Goal: Information Seeking & Learning: Find specific fact

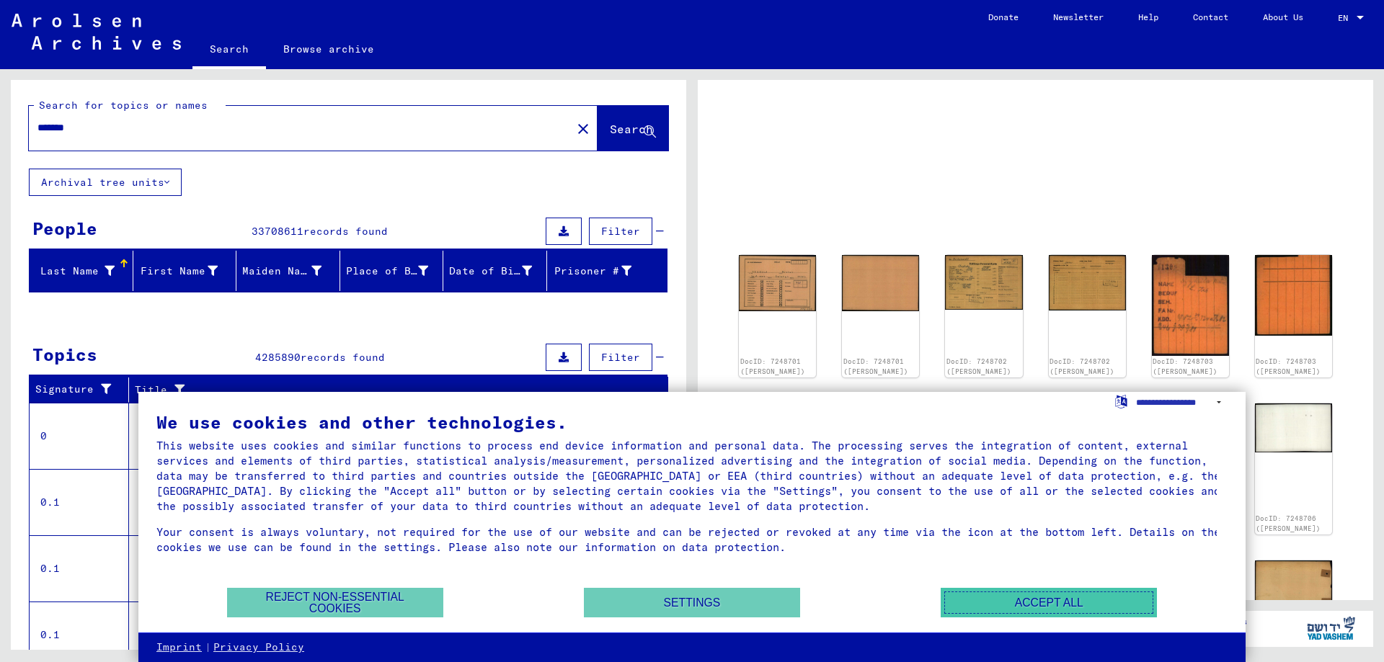
click at [1054, 607] on button "Accept all" at bounding box center [1049, 603] width 216 height 30
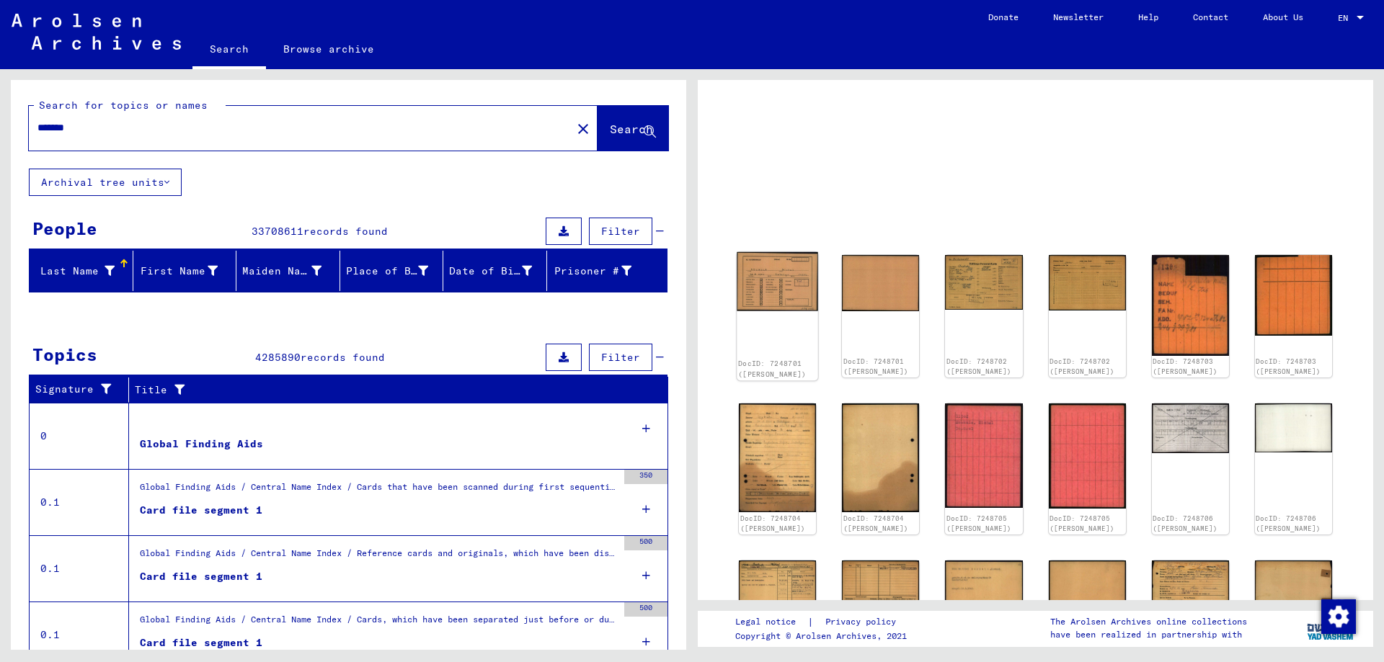
click at [797, 288] on img at bounding box center [777, 281] width 81 height 59
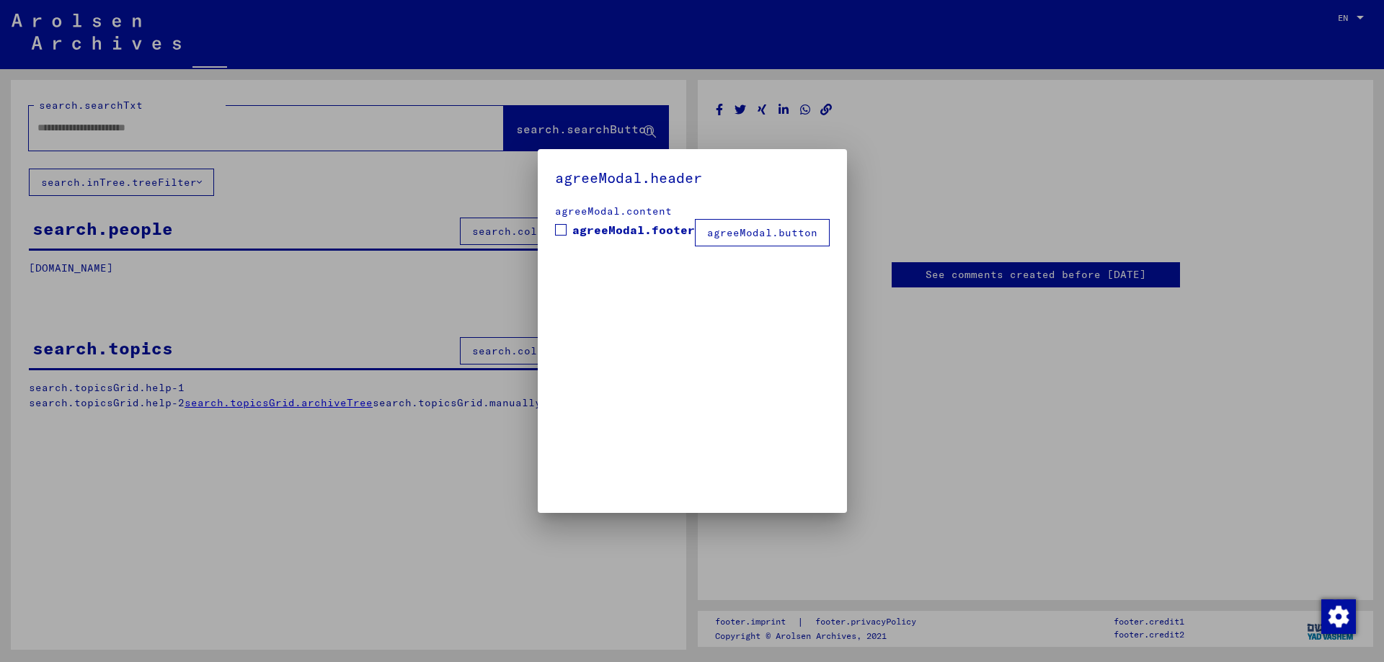
type input "*******"
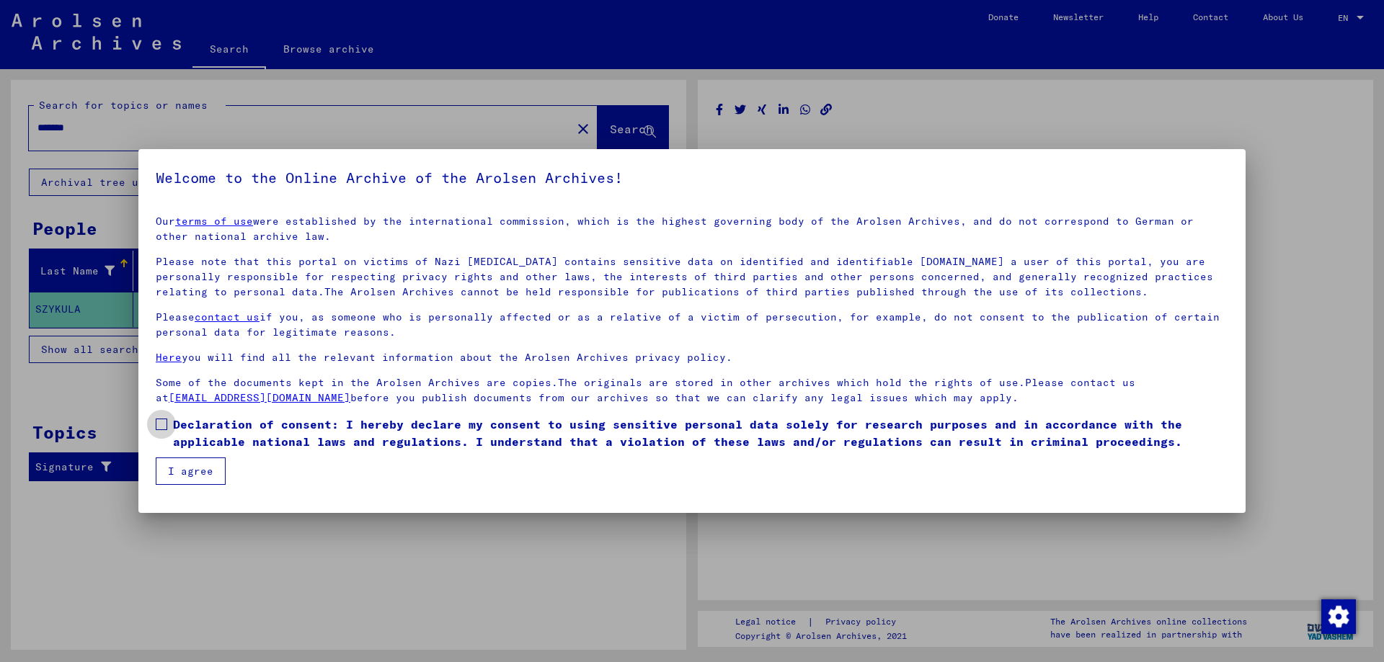
click at [165, 426] on span at bounding box center [162, 425] width 12 height 12
click at [190, 468] on button "I agree" at bounding box center [191, 471] width 70 height 27
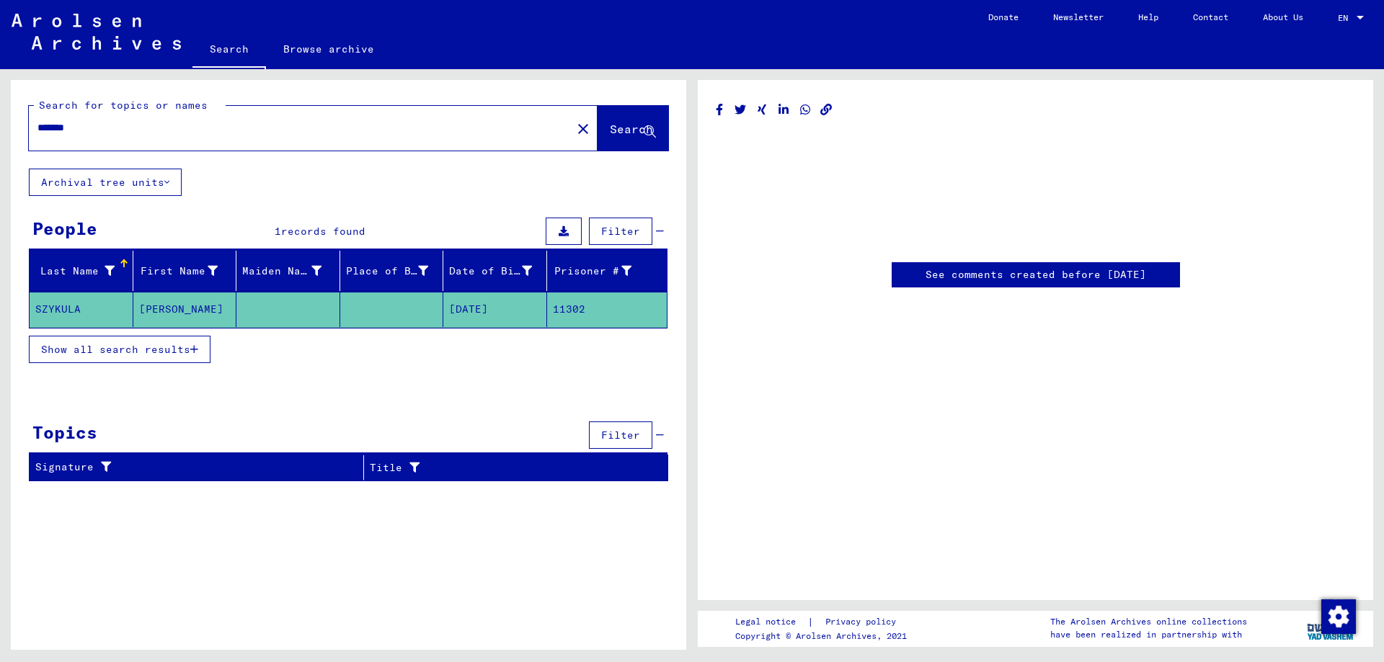
click at [143, 352] on span "Show all search results" at bounding box center [115, 349] width 149 height 13
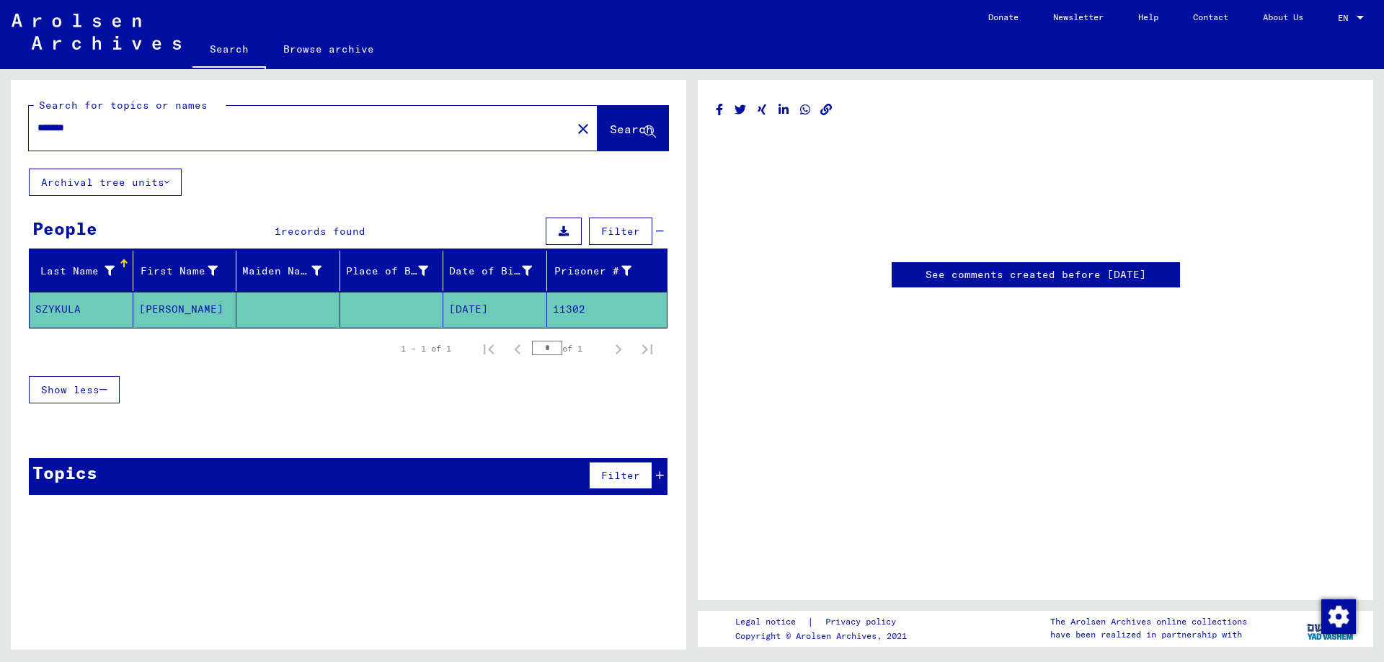
click at [107, 385] on icon "button" at bounding box center [103, 390] width 8 height 10
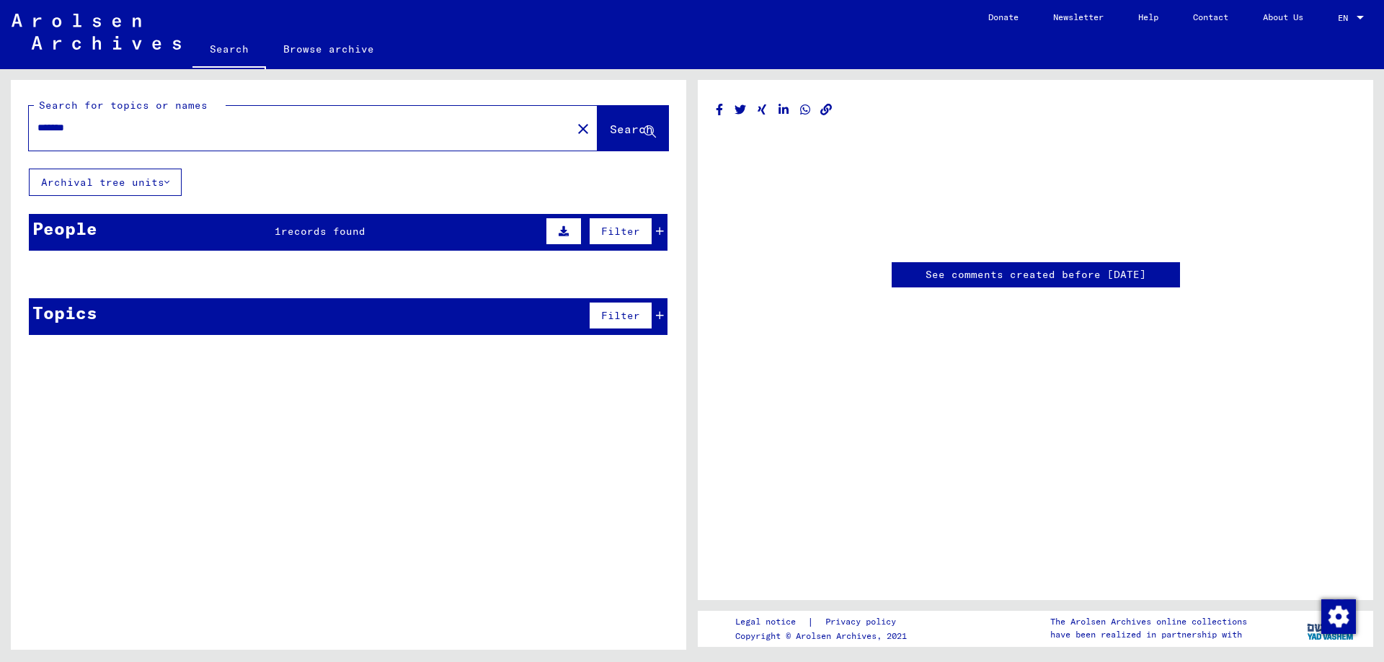
click at [117, 177] on button "Archival tree units" at bounding box center [105, 182] width 153 height 27
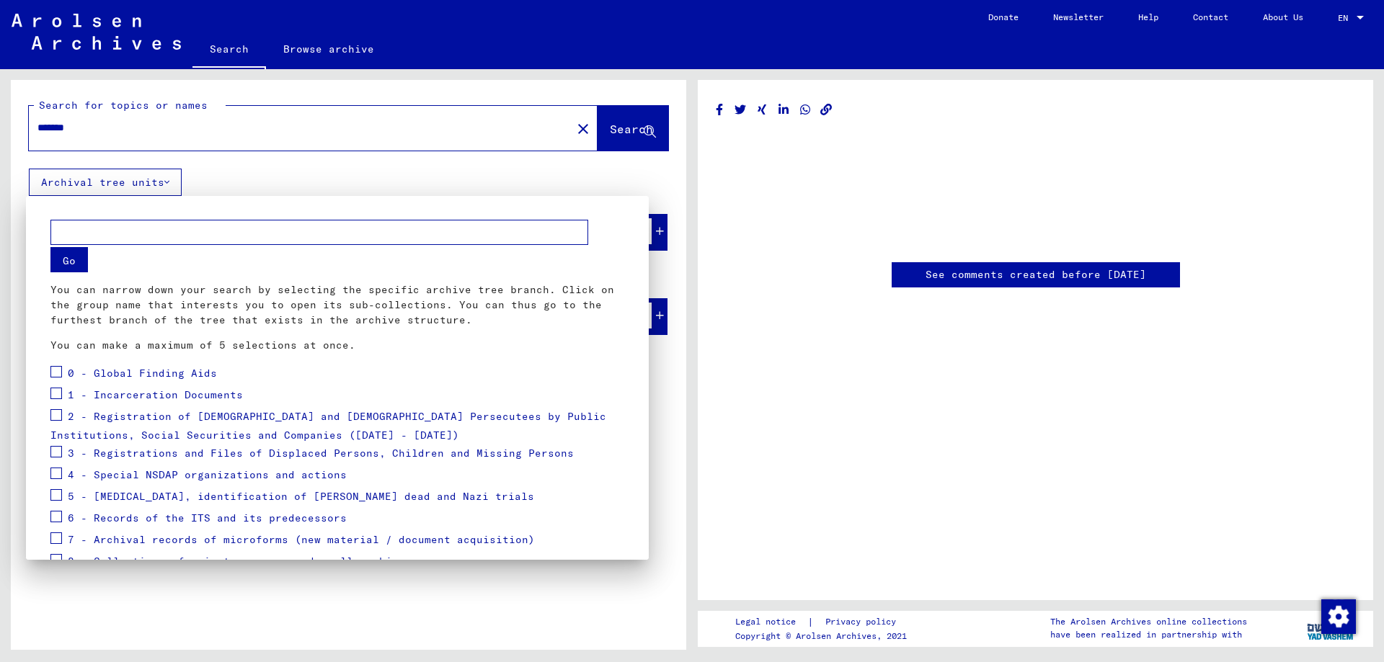
scroll to position [72, 0]
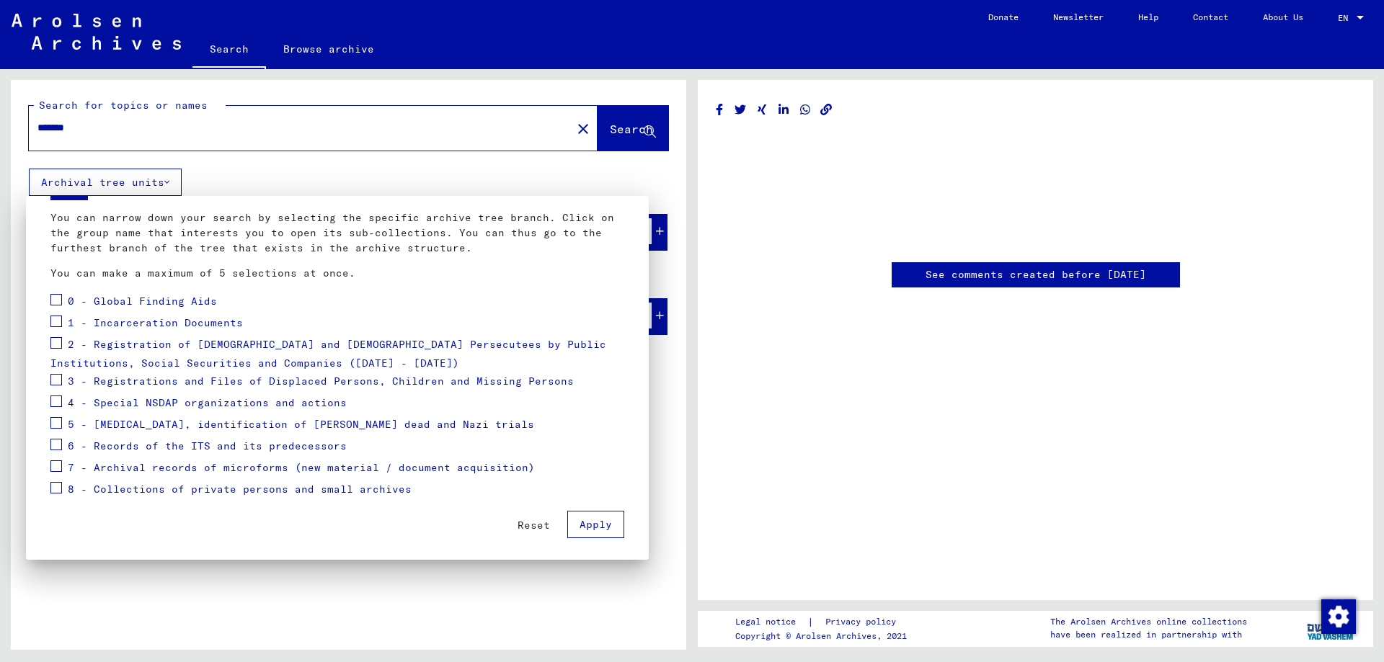
click at [586, 523] on span "Apply" at bounding box center [595, 524] width 32 height 13
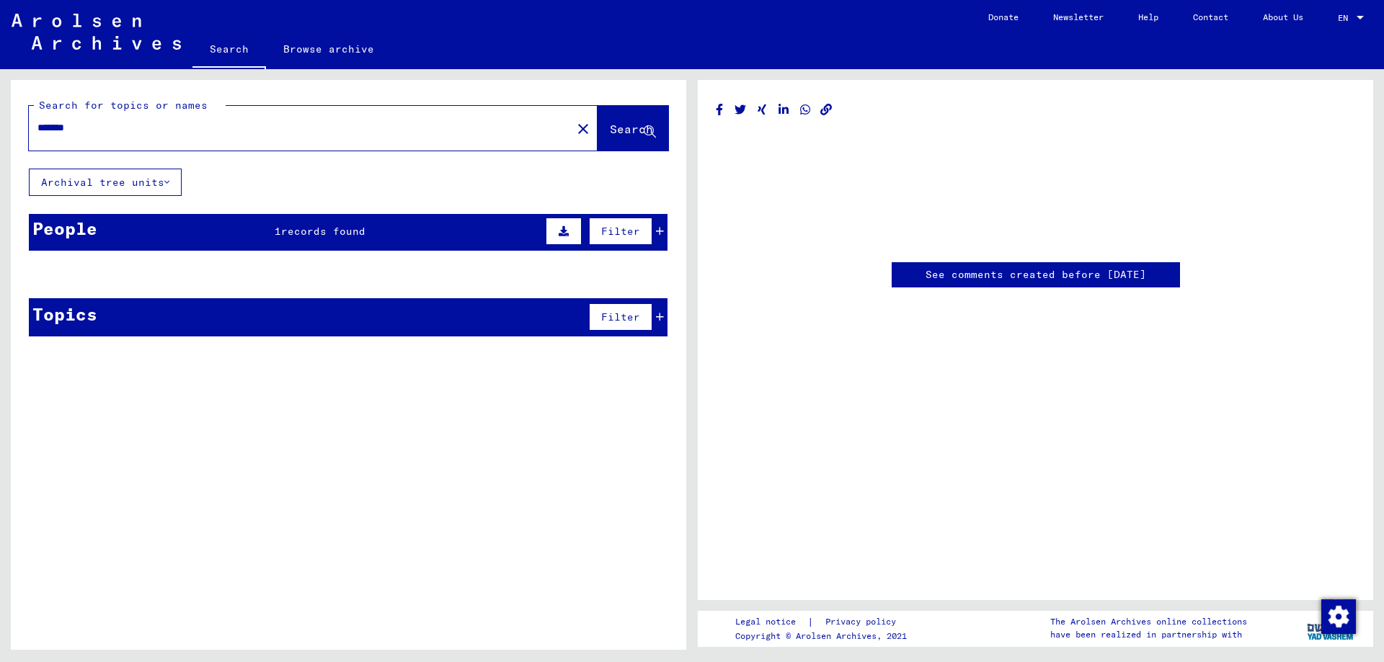
click at [334, 246] on div "People 1 records found Filter" at bounding box center [348, 232] width 639 height 37
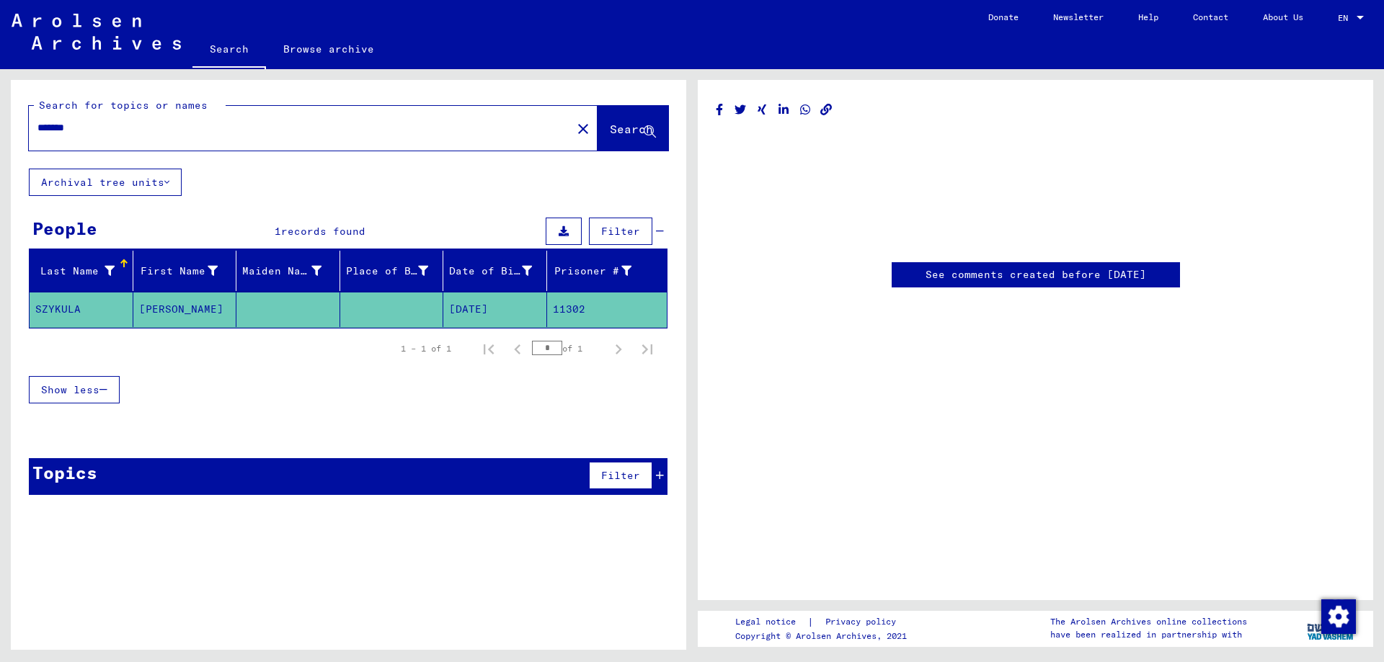
click at [88, 376] on button "Show less" at bounding box center [74, 389] width 91 height 27
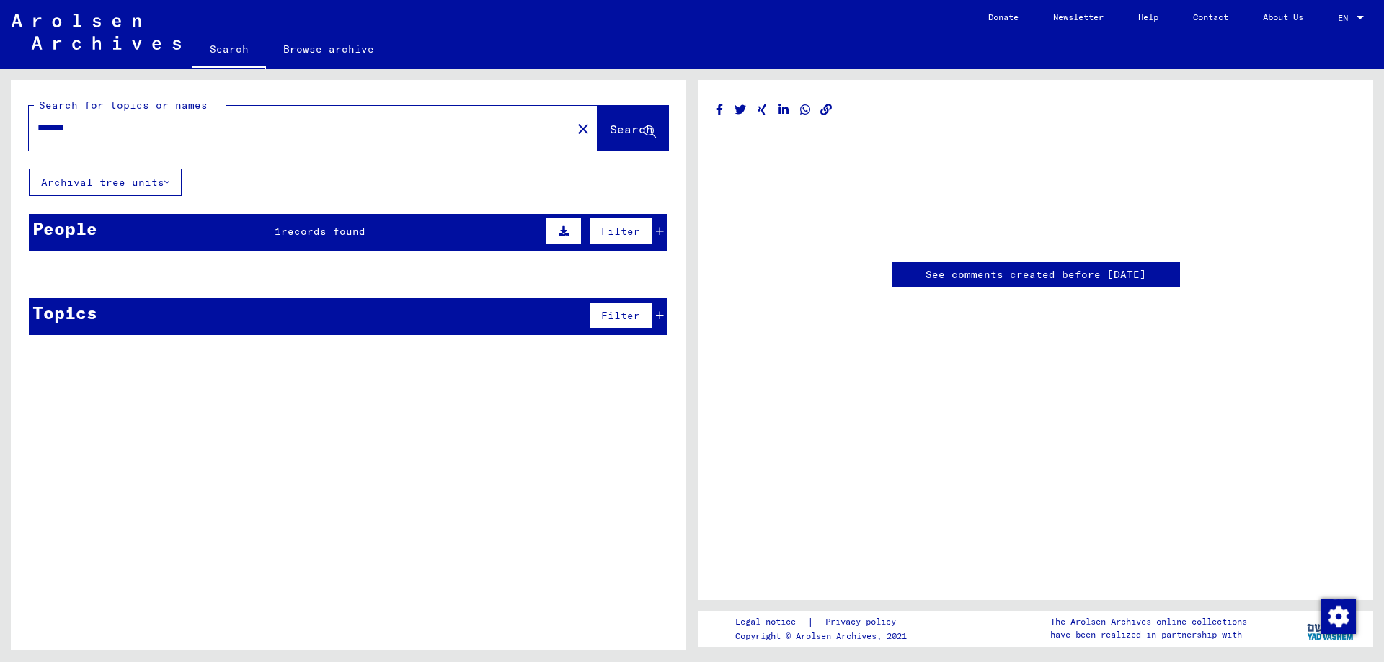
click at [125, 191] on button "Archival tree units" at bounding box center [105, 182] width 153 height 27
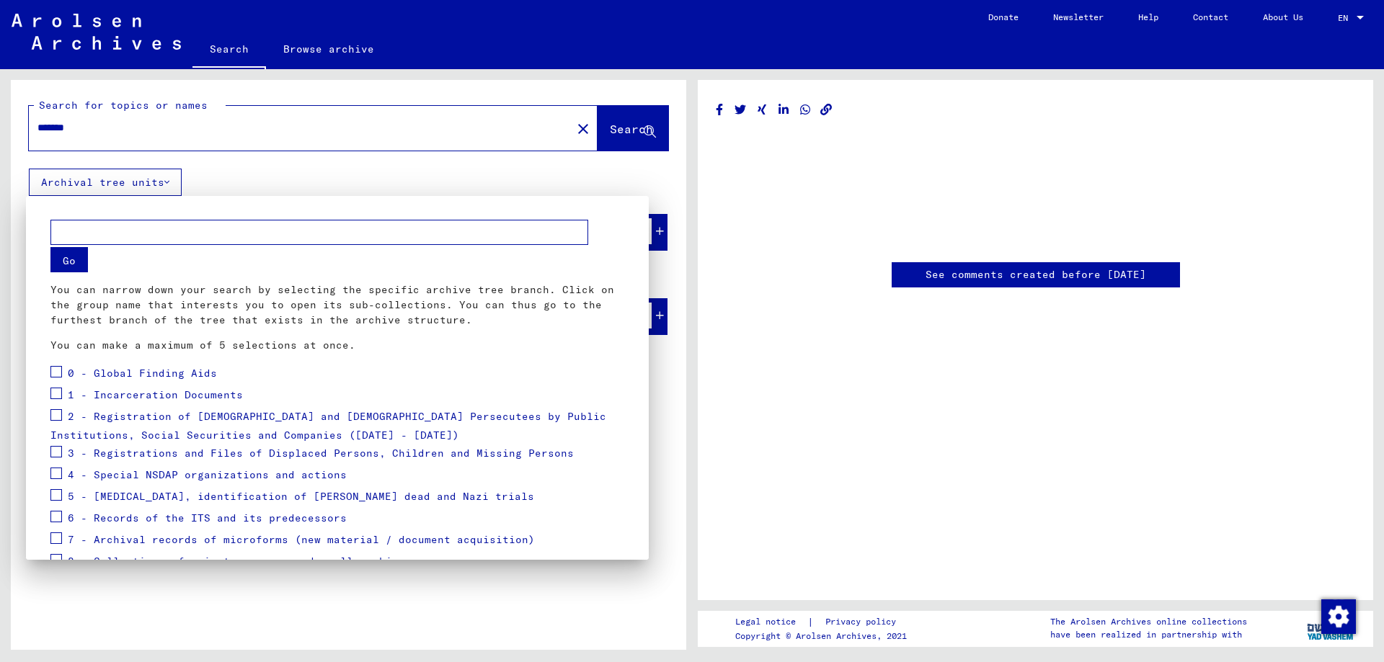
click at [58, 375] on span at bounding box center [56, 372] width 12 height 12
click at [61, 394] on span at bounding box center [56, 394] width 12 height 12
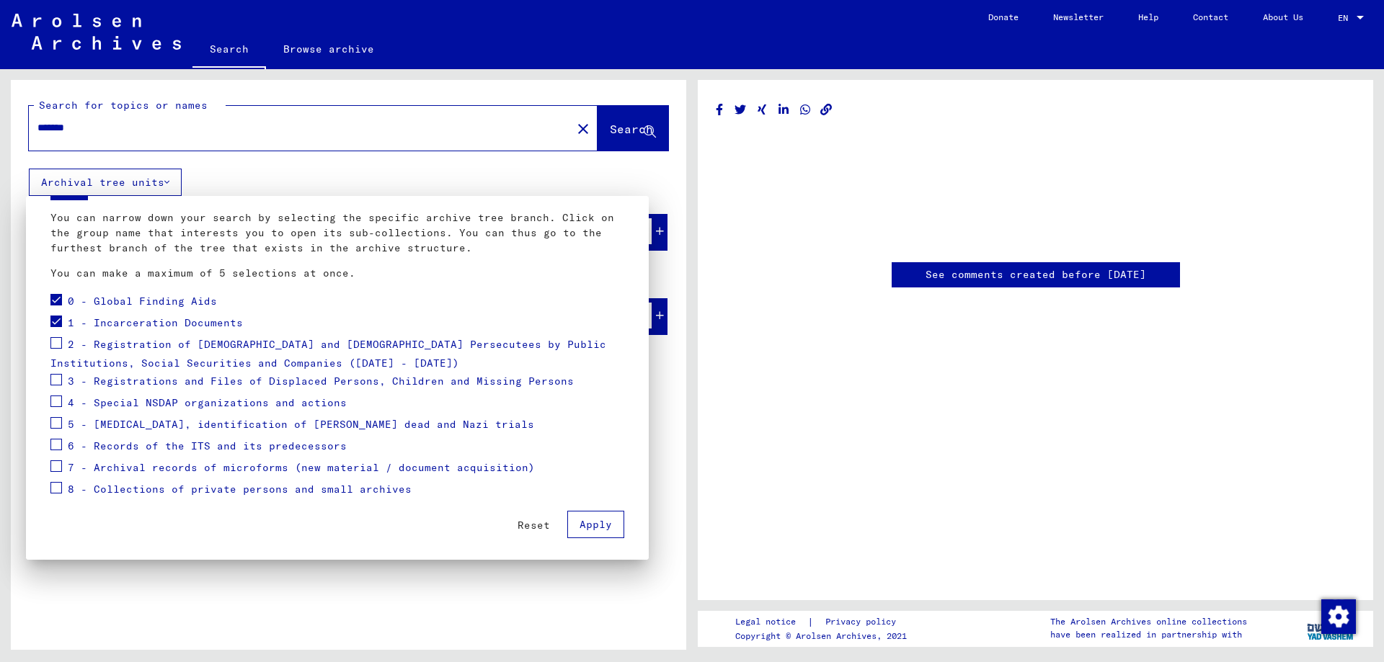
click at [57, 350] on mat-checkbox at bounding box center [56, 345] width 12 height 22
click at [53, 344] on span at bounding box center [56, 343] width 12 height 12
click at [55, 379] on span at bounding box center [56, 380] width 12 height 12
click at [66, 412] on div "4 - Special NSDAP organizations and actions" at bounding box center [198, 404] width 296 height 22
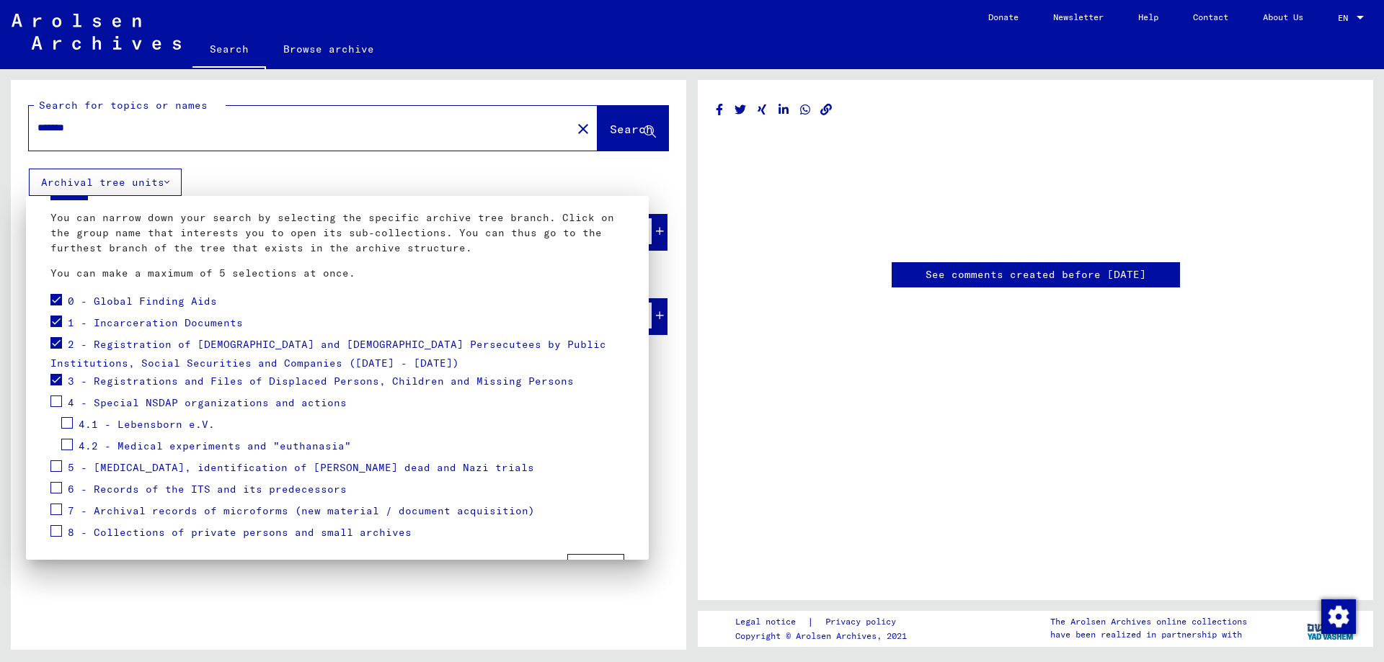
click at [59, 404] on span at bounding box center [56, 402] width 12 height 12
click at [67, 427] on span at bounding box center [67, 423] width 12 height 12
click at [67, 440] on span at bounding box center [67, 445] width 12 height 12
click at [65, 422] on span at bounding box center [67, 423] width 12 height 12
click at [55, 459] on label at bounding box center [56, 465] width 12 height 14
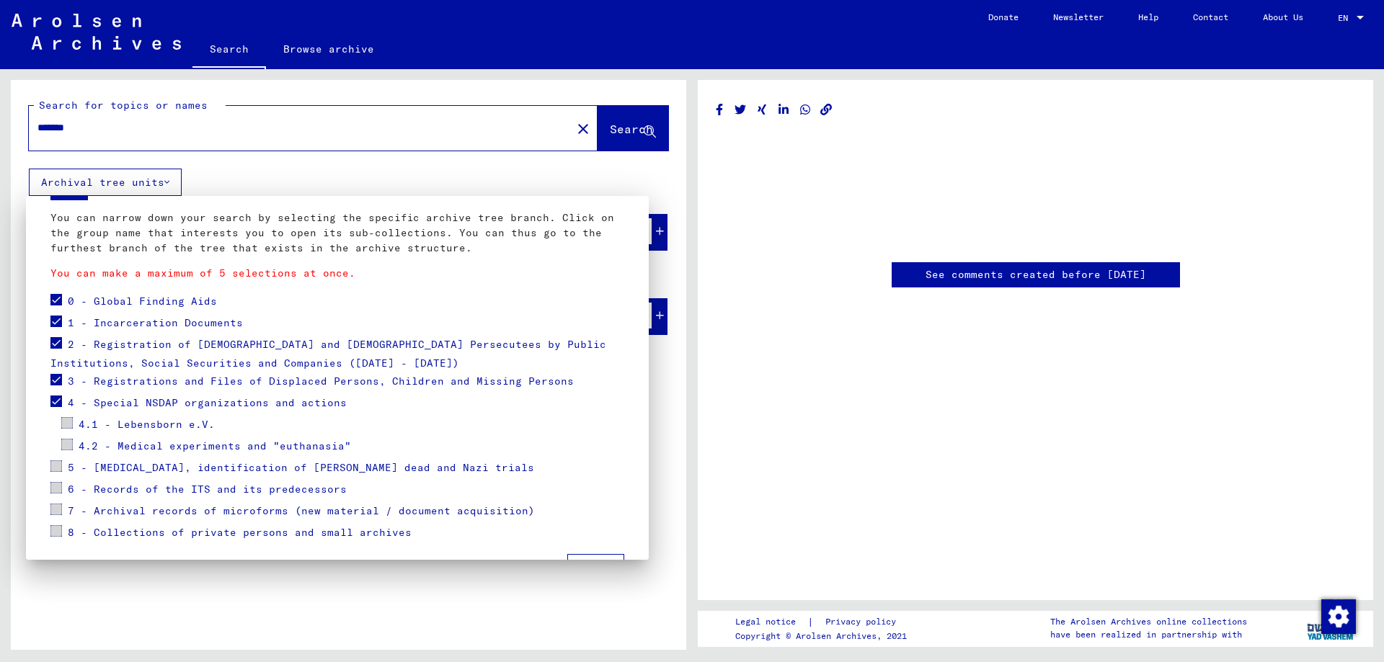
click at [55, 468] on span at bounding box center [56, 467] width 12 height 12
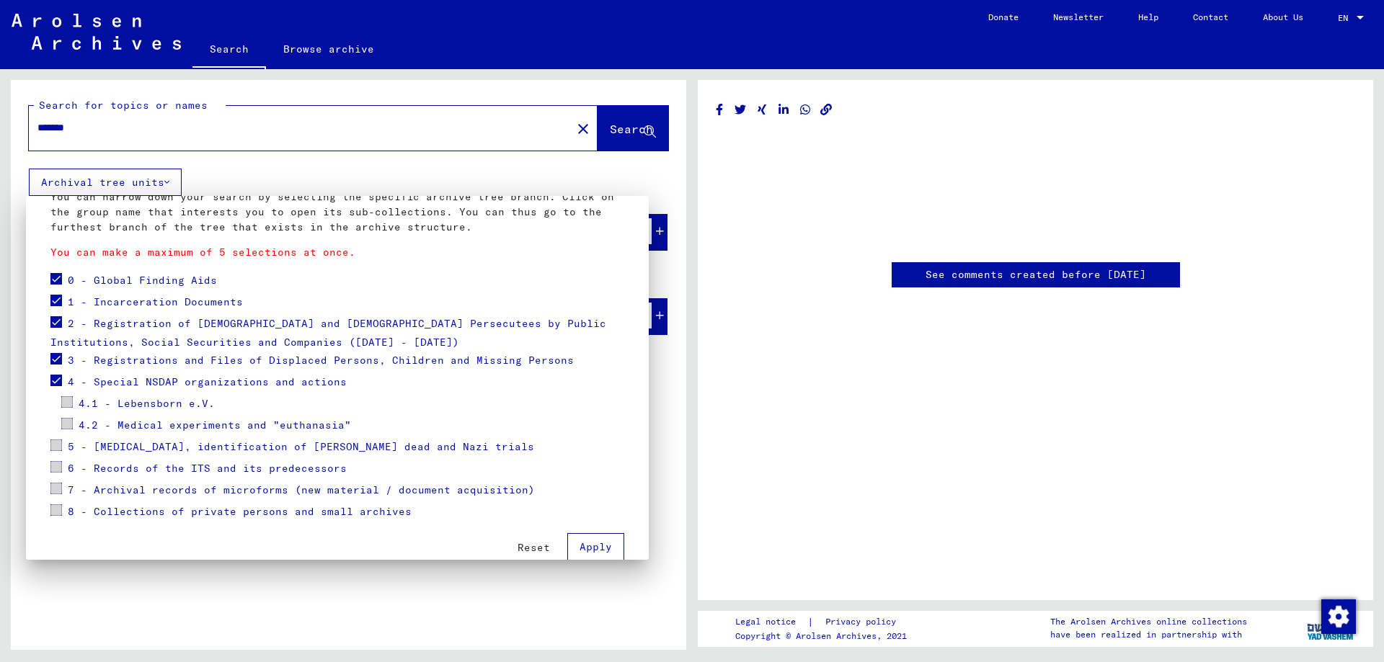
scroll to position [118, 0]
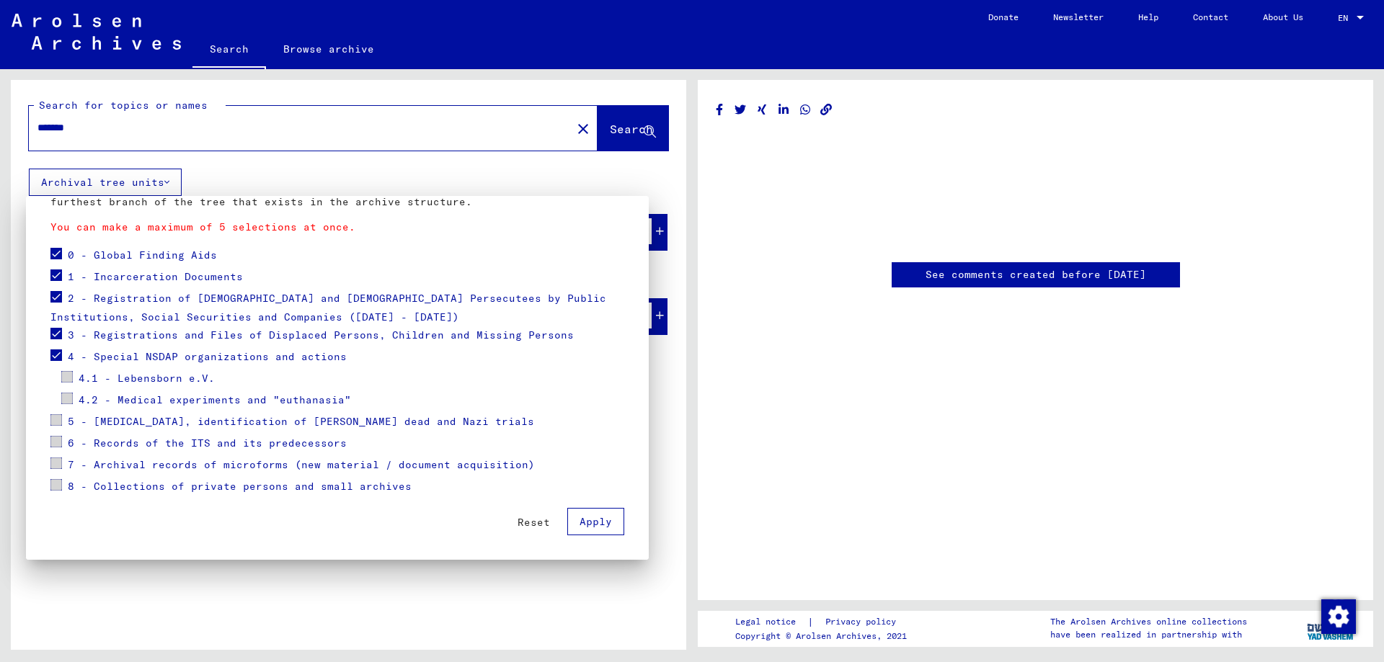
click at [52, 437] on span at bounding box center [56, 442] width 12 height 12
click at [53, 422] on span at bounding box center [56, 420] width 12 height 12
click at [52, 355] on span at bounding box center [56, 356] width 12 height 12
click at [53, 436] on span at bounding box center [56, 442] width 12 height 12
click at [61, 443] on span at bounding box center [56, 442] width 12 height 12
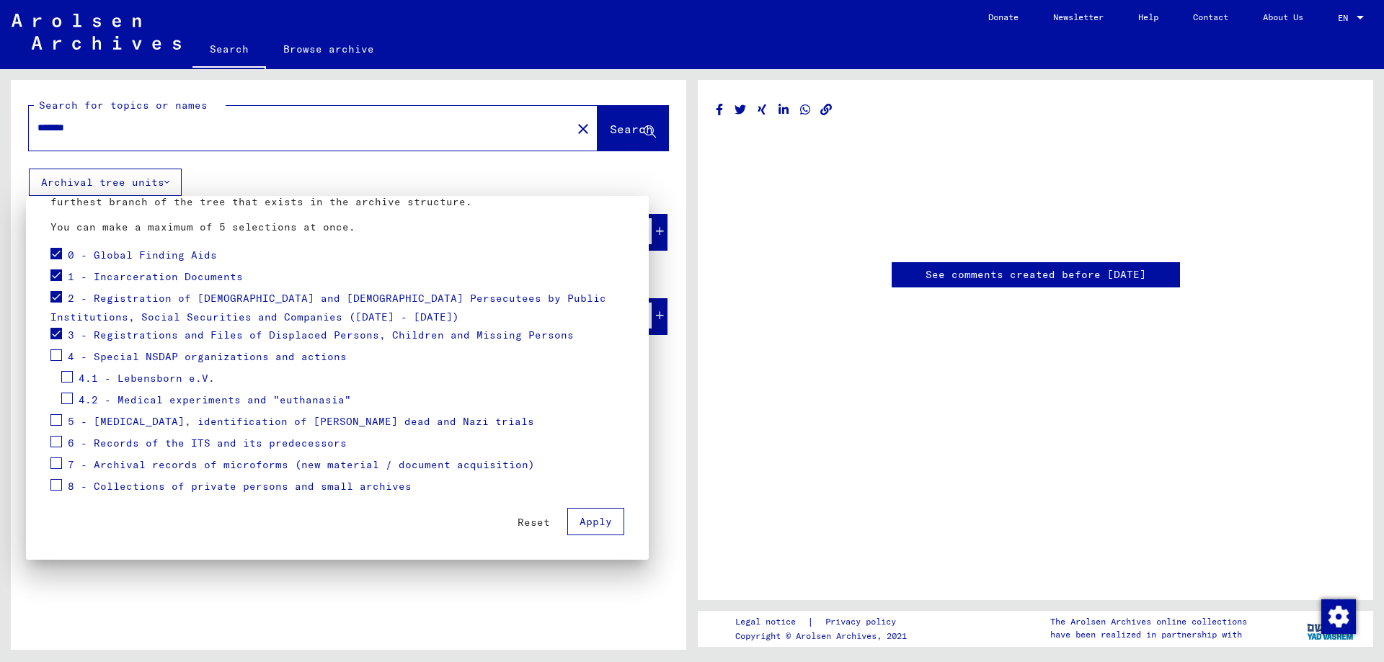
click at [59, 362] on mat-checkbox at bounding box center [56, 358] width 12 height 22
click at [58, 359] on span at bounding box center [56, 356] width 12 height 12
click at [61, 487] on span at bounding box center [56, 485] width 12 height 12
click at [63, 486] on div "8 - Collections of private persons and small archives" at bounding box center [230, 487] width 361 height 22
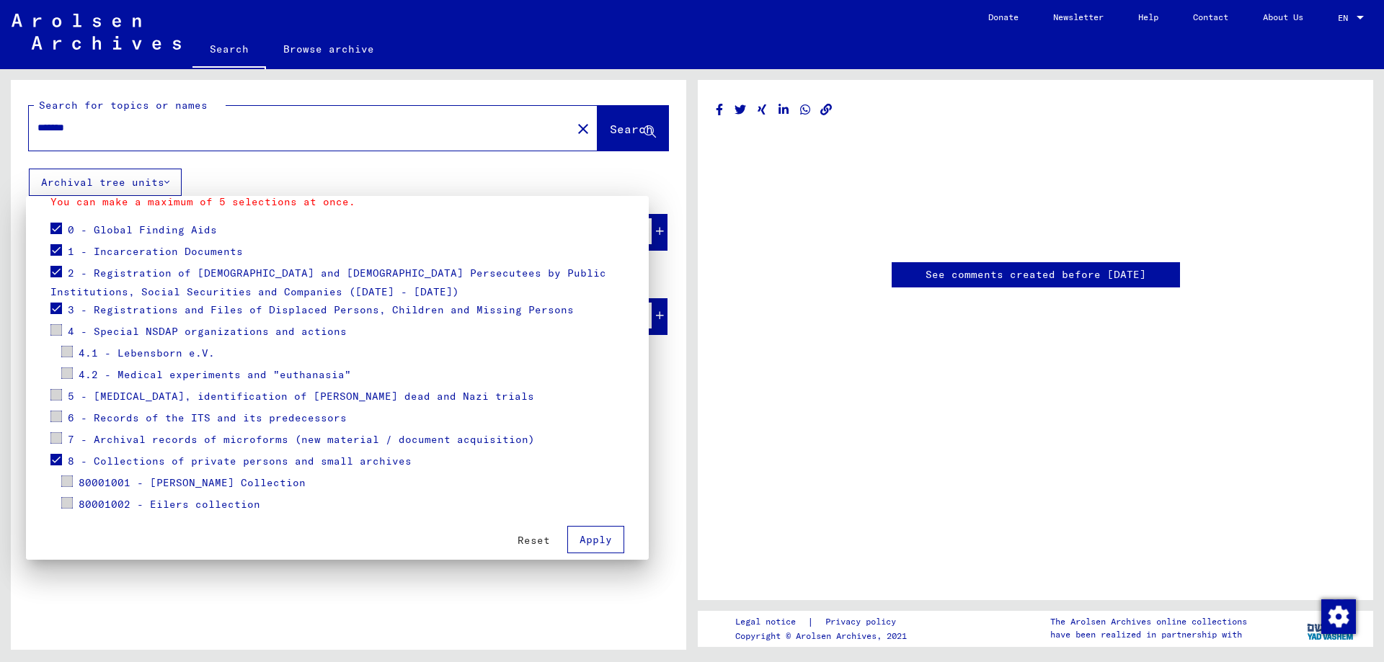
scroll to position [161, 0]
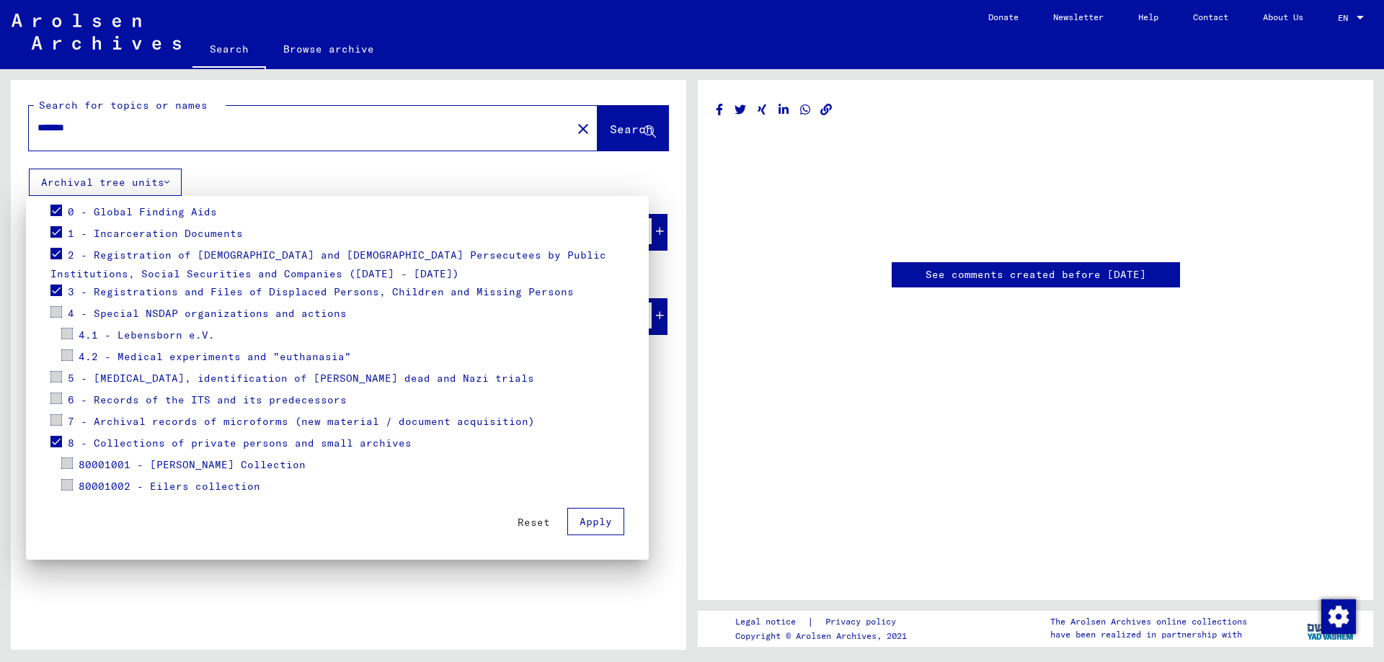
click at [55, 444] on span at bounding box center [56, 442] width 12 height 12
click at [51, 378] on span at bounding box center [56, 377] width 12 height 12
click at [60, 395] on span at bounding box center [56, 399] width 12 height 12
click at [70, 352] on span at bounding box center [67, 356] width 12 height 12
click at [71, 339] on span at bounding box center [67, 334] width 12 height 12
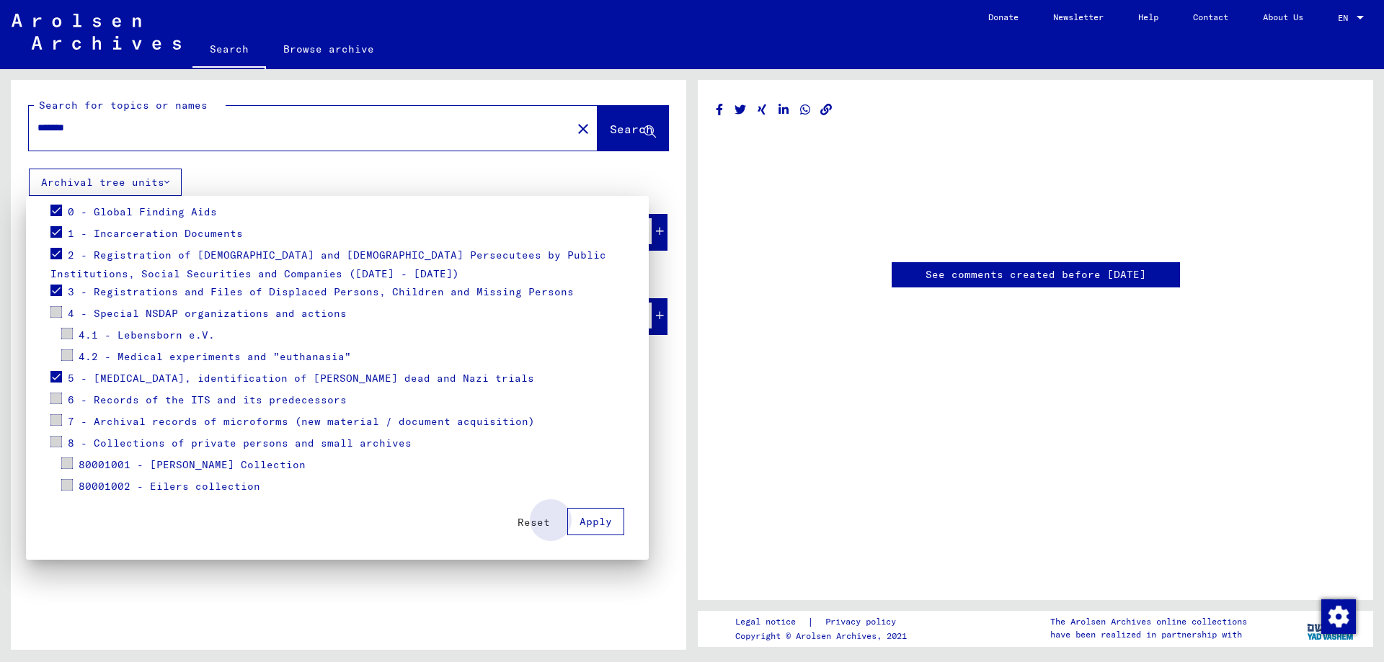
click at [584, 527] on span "Apply" at bounding box center [595, 521] width 32 height 13
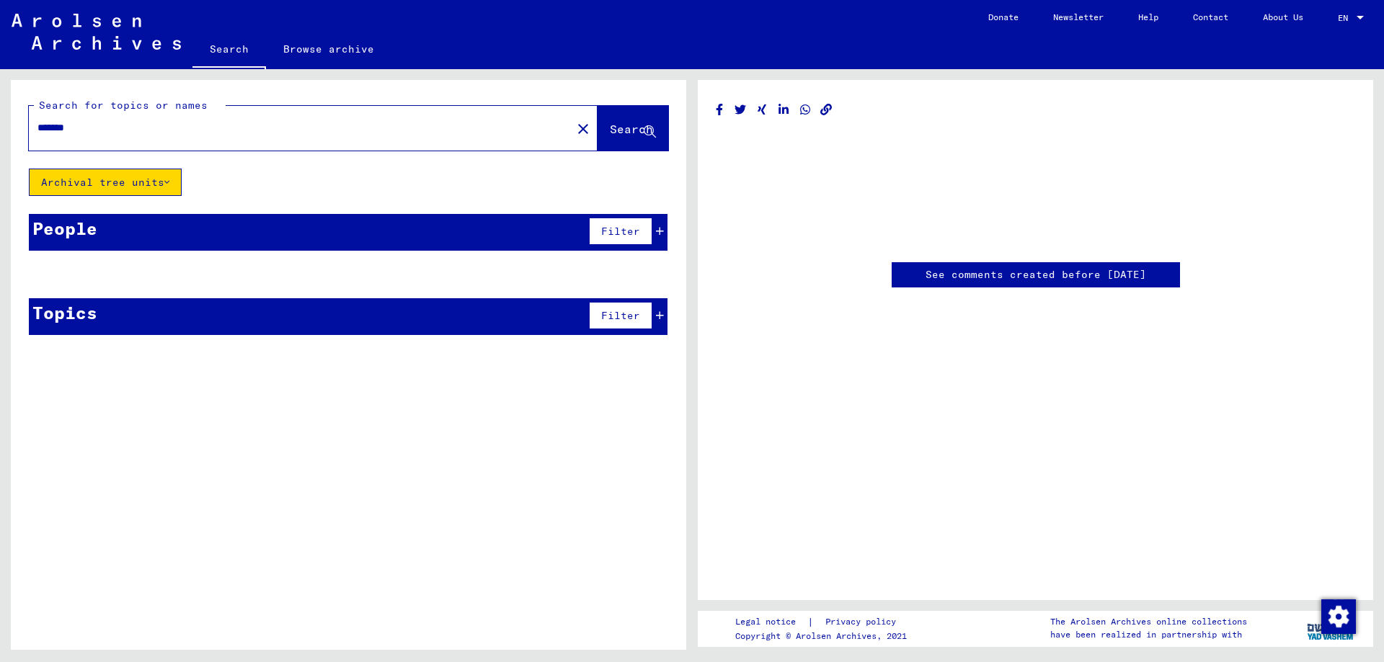
click at [928, 270] on link "See comments created before [DATE]" at bounding box center [1035, 274] width 221 height 15
click at [627, 225] on span "Filter" at bounding box center [620, 231] width 39 height 13
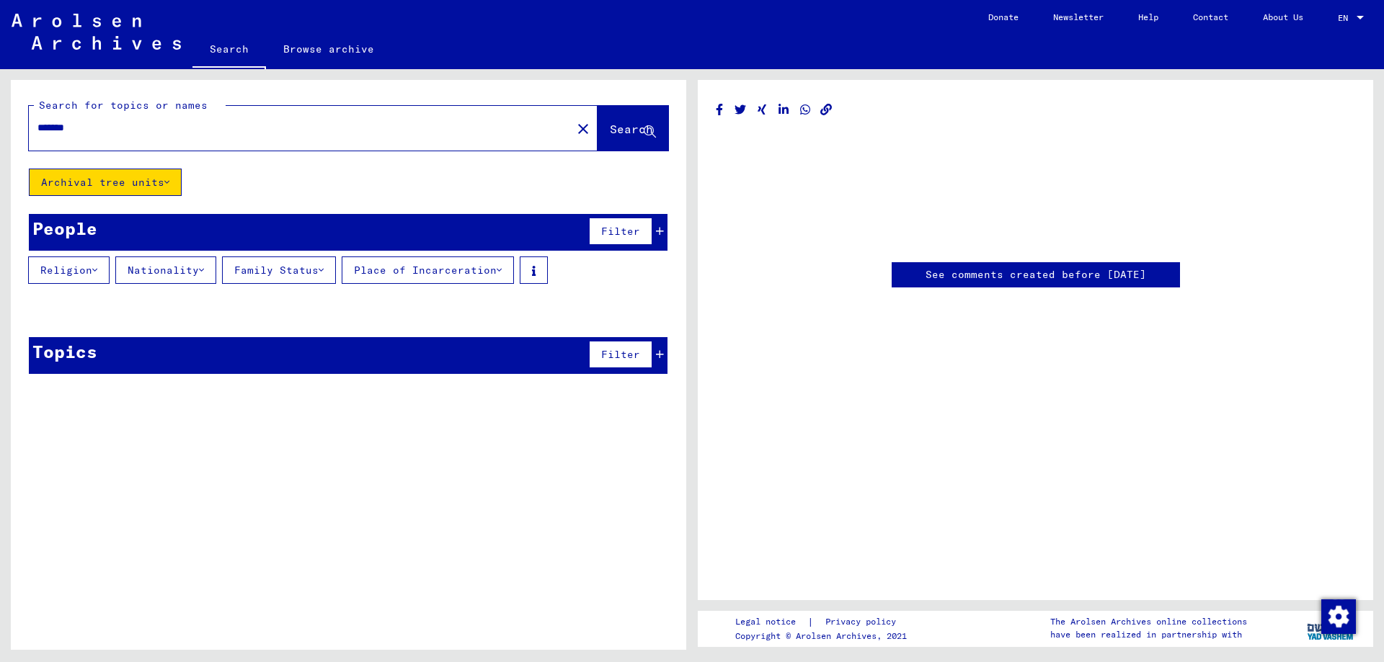
click at [80, 276] on button "Religion" at bounding box center [68, 270] width 81 height 27
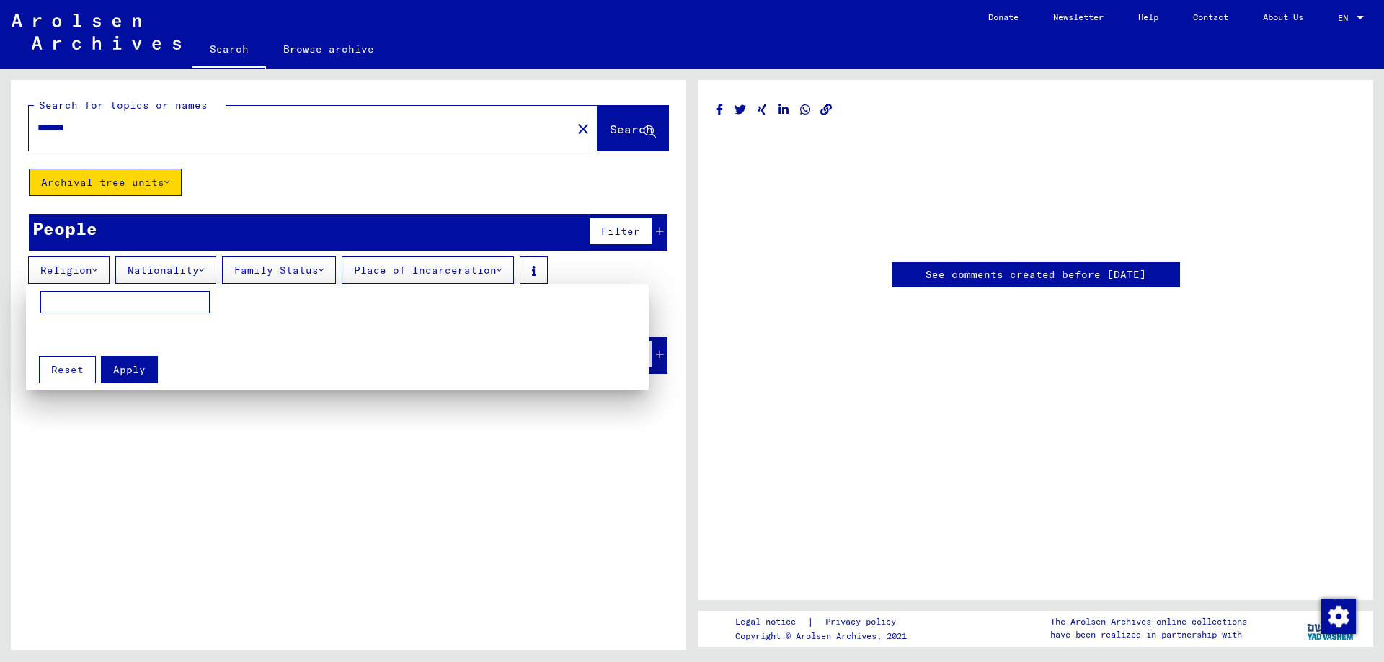
click at [161, 270] on div at bounding box center [692, 331] width 1384 height 662
